Goal: Task Accomplishment & Management: Manage account settings

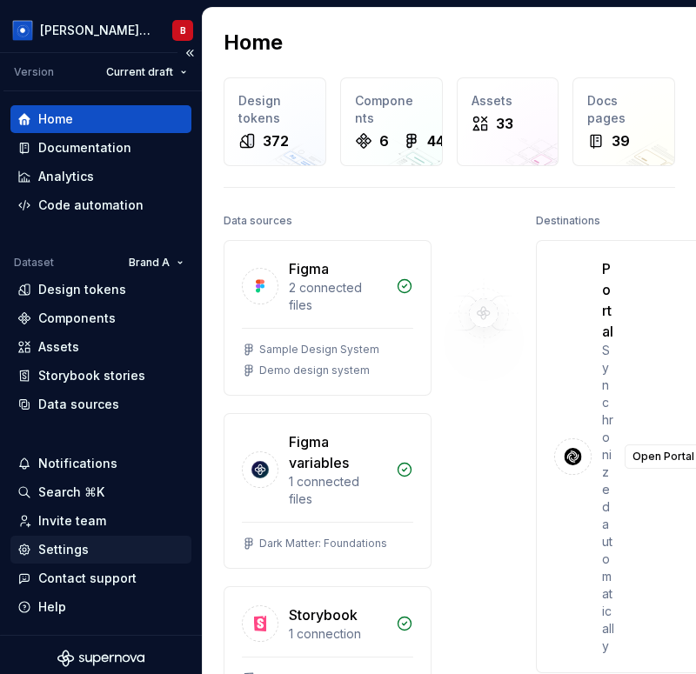
click at [81, 544] on div "Settings" at bounding box center [63, 549] width 50 height 17
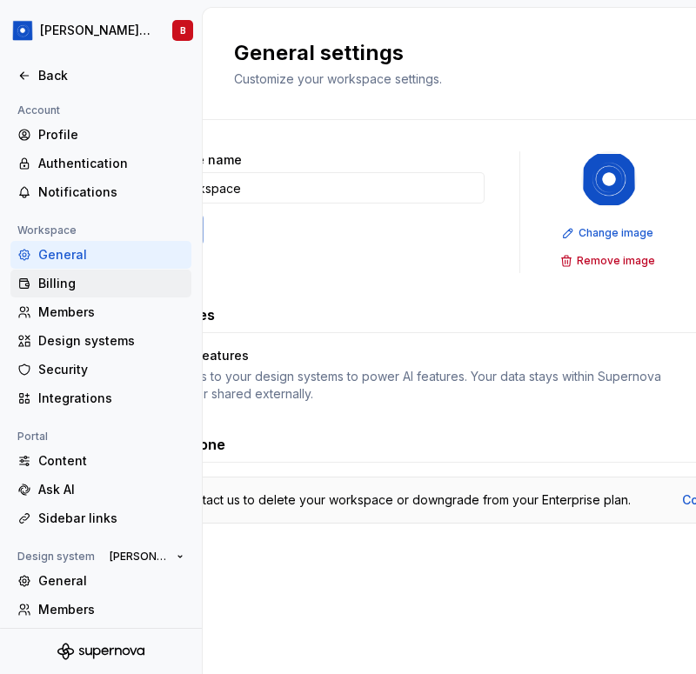
click at [95, 289] on div "Billing" at bounding box center [111, 283] width 146 height 17
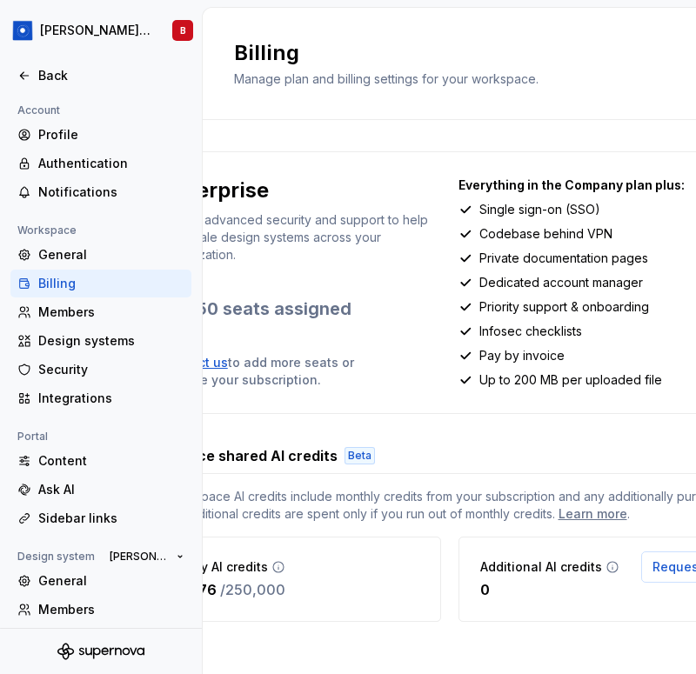
click at [472, 431] on div "Enterprise Enable advanced security and support to help you scale design system…" at bounding box center [450, 386] width 626 height 471
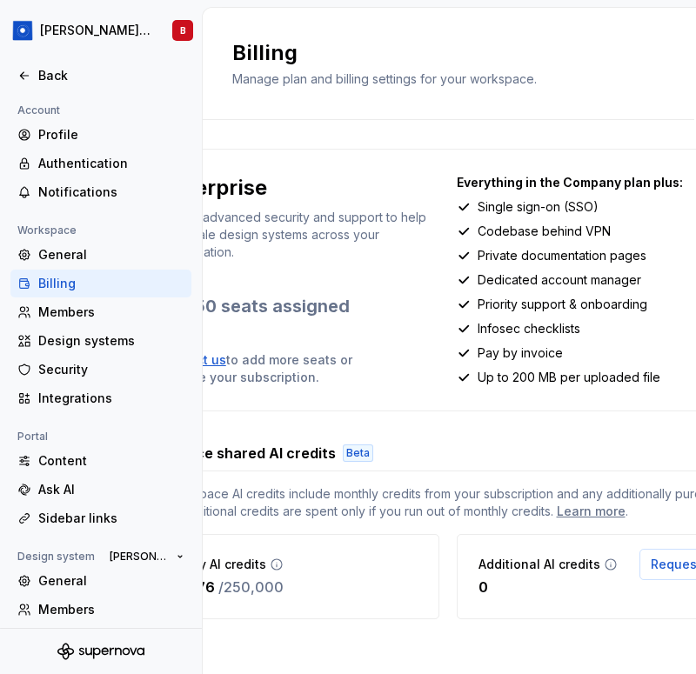
scroll to position [14, 2]
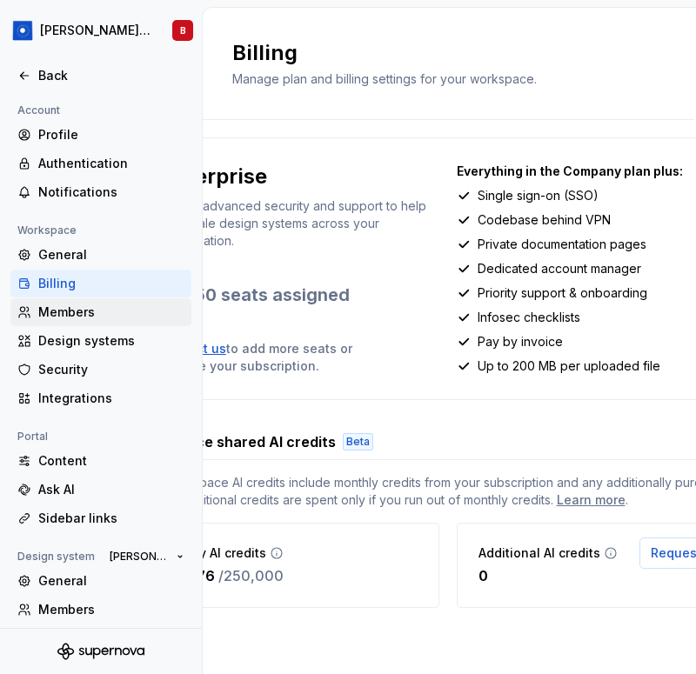
click at [95, 318] on div "Members" at bounding box center [111, 312] width 146 height 17
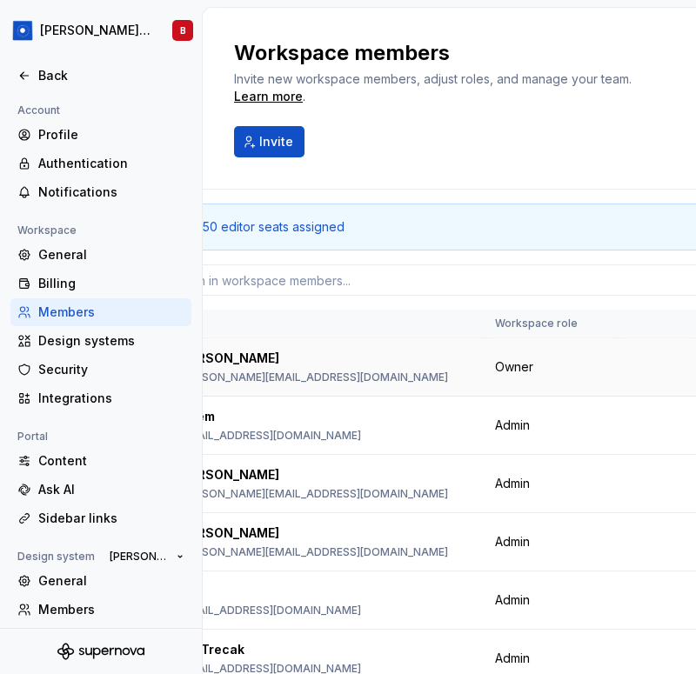
scroll to position [0, 66]
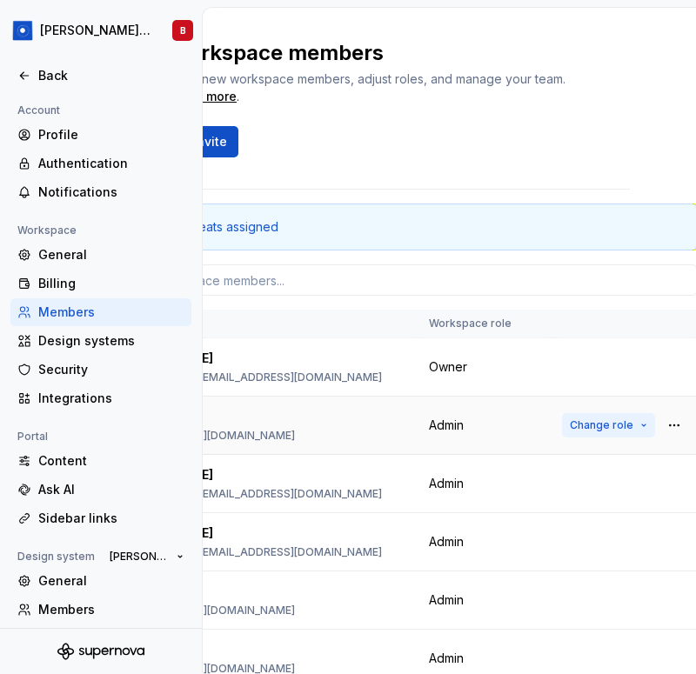
click at [611, 424] on span "Change role" at bounding box center [601, 425] width 63 height 14
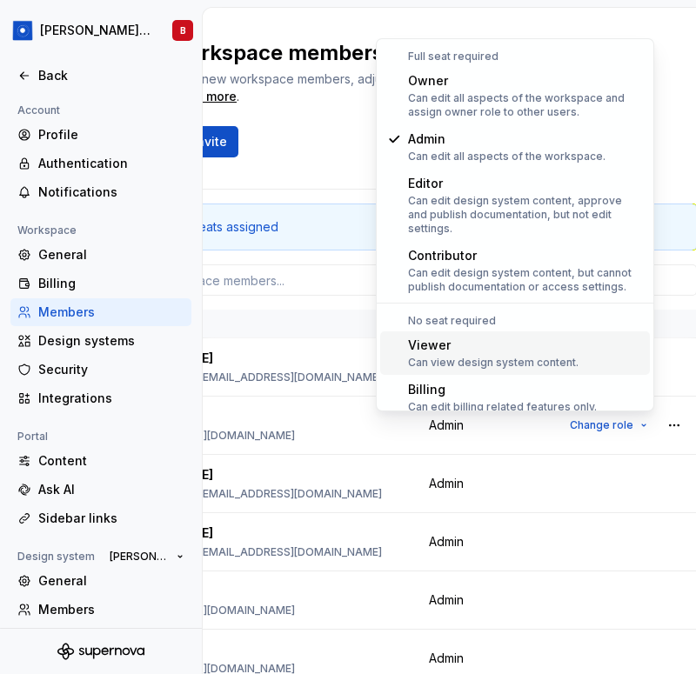
click at [318, 159] on div "Workspace members Invite new workspace members, adjust roles, and manage your t…" at bounding box center [383, 99] width 493 height 182
